Goal: Task Accomplishment & Management: Use online tool/utility

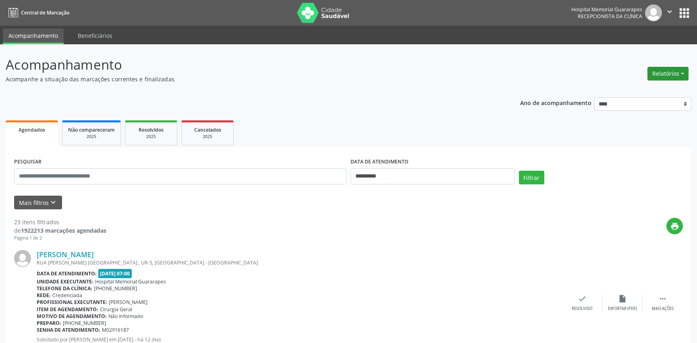
click at [659, 75] on button "Relatórios" at bounding box center [668, 74] width 41 height 14
click at [656, 88] on link "Agendamentos" at bounding box center [645, 90] width 87 height 11
select select "*"
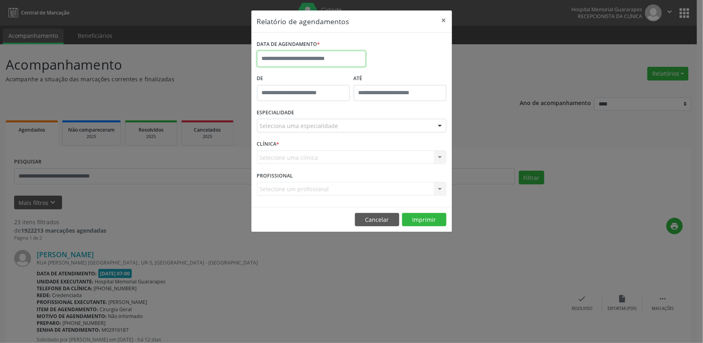
click at [324, 60] on input "text" at bounding box center [311, 59] width 109 height 16
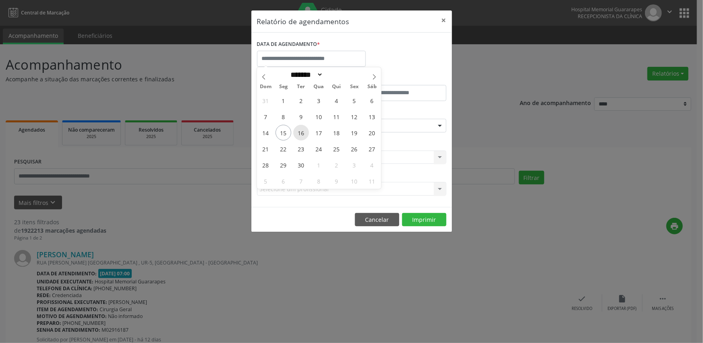
click at [302, 135] on span "16" at bounding box center [301, 133] width 16 height 16
type input "**********"
click at [302, 135] on span "16" at bounding box center [301, 133] width 16 height 16
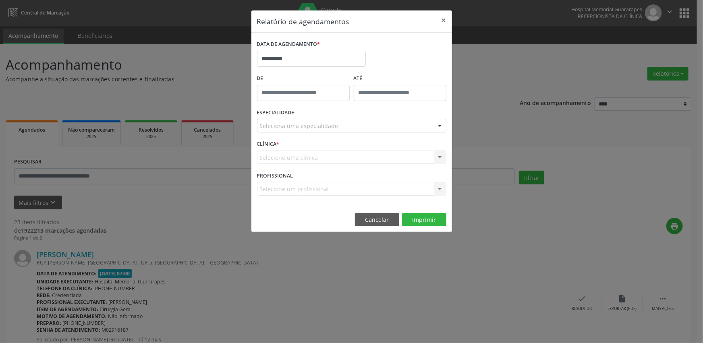
click at [318, 156] on div "Selecione uma clínica Nenhum resultado encontrado para: " " Não há nenhuma opçã…" at bounding box center [351, 158] width 189 height 14
click at [318, 133] on div "ESPECIALIDADE Seleciona uma especialidade Todas as especialidades Alergologia A…" at bounding box center [351, 122] width 193 height 31
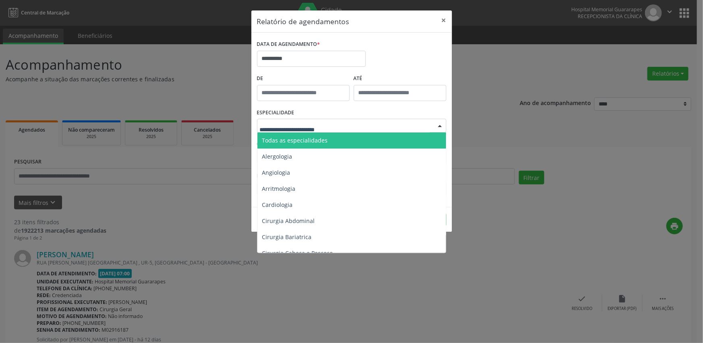
click at [314, 138] on span "Todas as especialidades" at bounding box center [295, 141] width 66 height 8
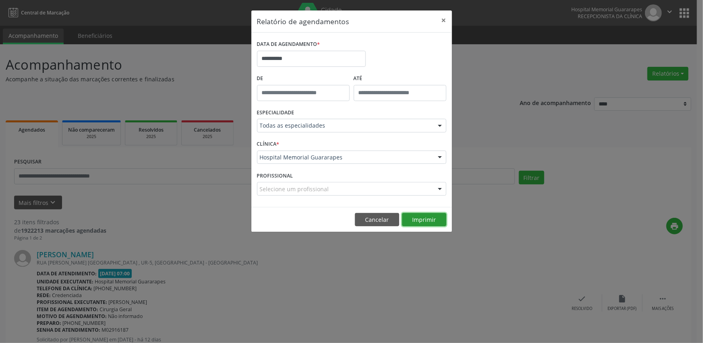
click at [431, 218] on button "Imprimir" at bounding box center [424, 220] width 44 height 14
